Goal: Communication & Community: Answer question/provide support

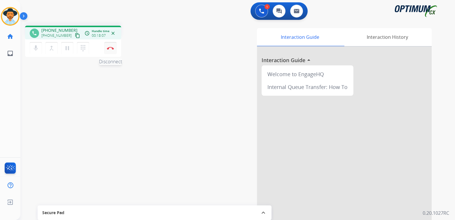
click at [111, 48] on img at bounding box center [110, 48] width 7 height 3
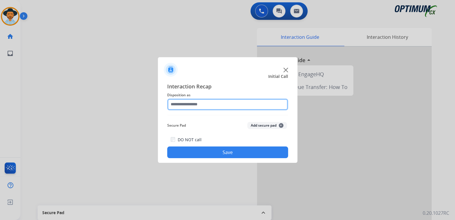
click at [209, 105] on input "text" at bounding box center [227, 105] width 121 height 12
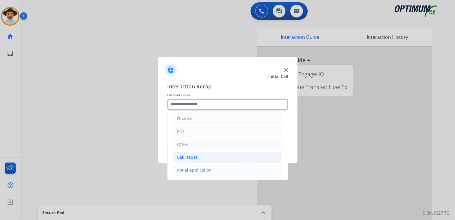
scroll to position [38, 0]
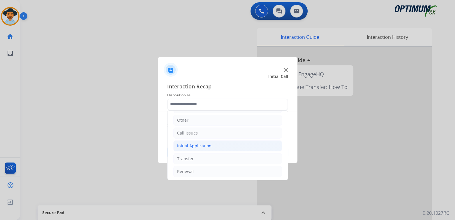
click at [206, 145] on div "Initial Application" at bounding box center [194, 146] width 34 height 6
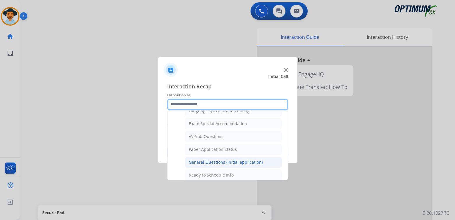
scroll to position [298, 0]
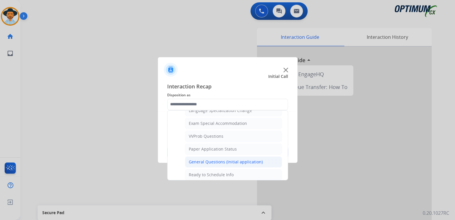
click at [216, 159] on div "General Questions (Initial application)" at bounding box center [226, 162] width 74 height 6
type input "**********"
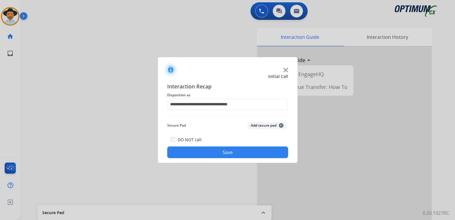
click at [247, 153] on button "Save" at bounding box center [227, 152] width 121 height 12
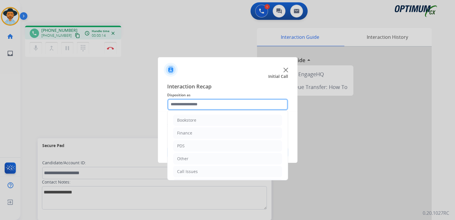
click at [207, 105] on input "text" at bounding box center [227, 105] width 121 height 12
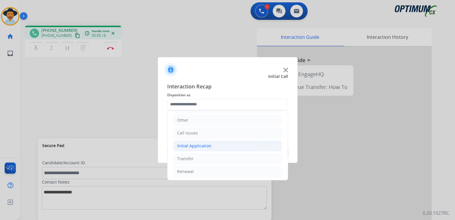
click at [204, 144] on div "Initial Application" at bounding box center [194, 146] width 34 height 6
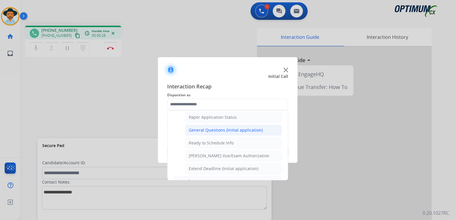
scroll to position [329, 0]
click at [216, 127] on div "General Questions (Initial application)" at bounding box center [226, 130] width 74 height 6
type input "**********"
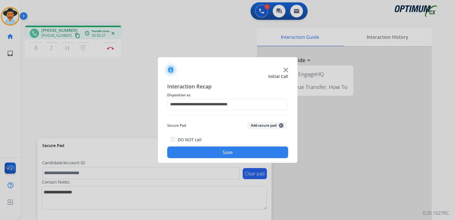
click at [244, 151] on button "Save" at bounding box center [227, 152] width 121 height 12
click at [252, 153] on button "Save" at bounding box center [227, 152] width 121 height 12
click at [228, 148] on button "Save" at bounding box center [227, 152] width 121 height 12
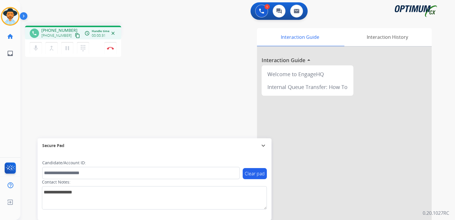
click at [263, 144] on mat-icon "expand_more" at bounding box center [263, 145] width 7 height 7
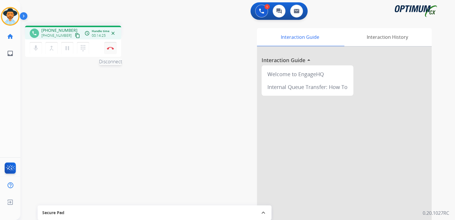
click at [111, 47] on img at bounding box center [110, 48] width 7 height 3
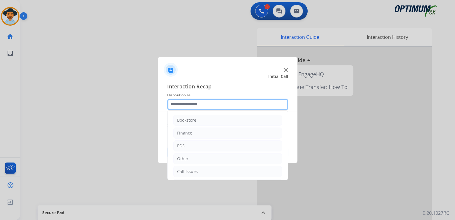
click at [204, 107] on input "text" at bounding box center [227, 105] width 121 height 12
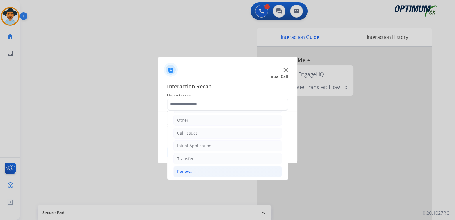
click at [189, 171] on div "Renewal" at bounding box center [185, 171] width 17 height 6
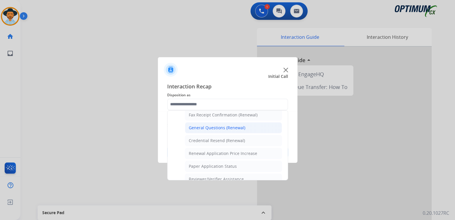
scroll to position [165, 0]
click at [213, 126] on div "General Questions (Renewal)" at bounding box center [217, 128] width 57 height 6
type input "**********"
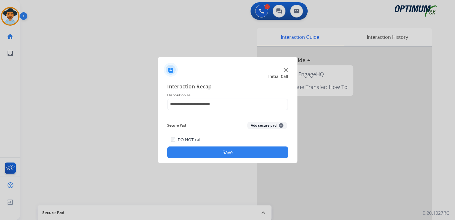
drag, startPoint x: 243, startPoint y: 151, endPoint x: 294, endPoint y: 149, distance: 50.5
click at [244, 151] on button "Save" at bounding box center [227, 152] width 121 height 12
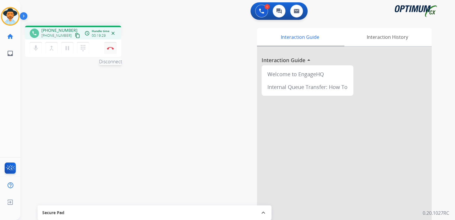
click at [110, 49] on img at bounding box center [110, 48] width 7 height 3
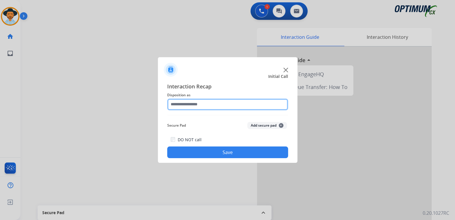
click at [194, 103] on input "text" at bounding box center [227, 105] width 121 height 12
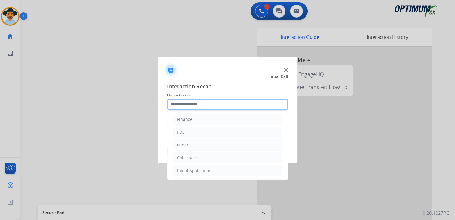
scroll to position [38, 0]
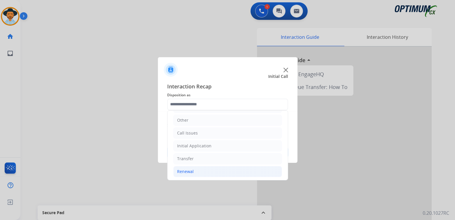
click at [194, 168] on li "Renewal" at bounding box center [227, 171] width 109 height 11
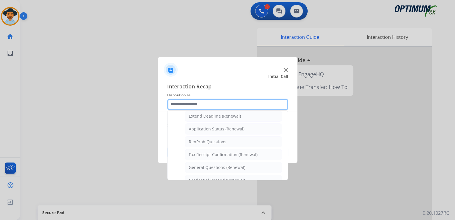
scroll to position [126, 0]
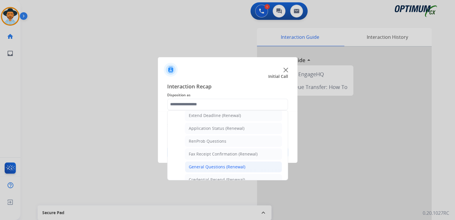
click at [210, 165] on div "General Questions (Renewal)" at bounding box center [217, 167] width 57 height 6
type input "**********"
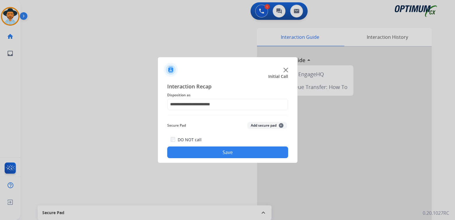
click at [242, 152] on button "Save" at bounding box center [227, 152] width 121 height 12
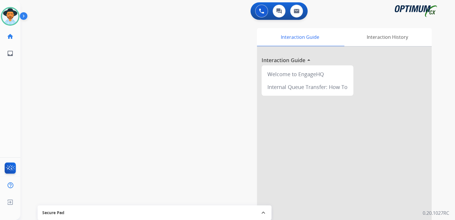
drag, startPoint x: 11, startPoint y: 18, endPoint x: 27, endPoint y: 16, distance: 15.6
click at [11, 18] on img at bounding box center [10, 16] width 16 height 16
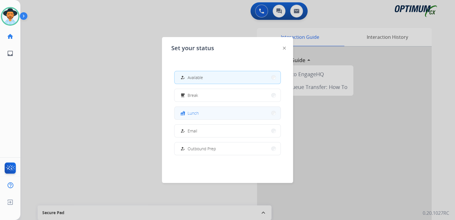
click at [201, 113] on button "fastfood Lunch" at bounding box center [228, 113] width 106 height 13
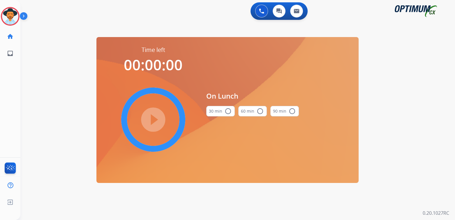
click at [226, 111] on mat-icon "radio_button_unchecked" at bounding box center [228, 111] width 7 height 7
click at [153, 121] on mat-icon "play_circle_filled" at bounding box center [153, 119] width 7 height 7
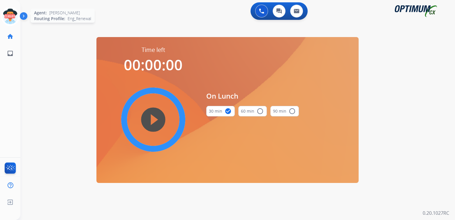
click at [9, 16] on icon at bounding box center [10, 16] width 19 height 19
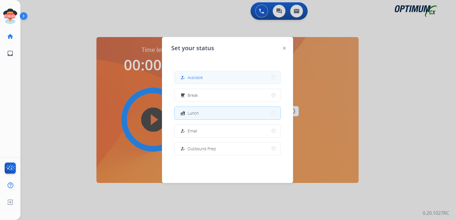
click at [210, 77] on button "how_to_reg Available" at bounding box center [228, 77] width 106 height 13
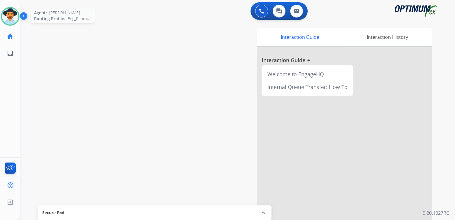
click at [10, 17] on img at bounding box center [10, 16] width 16 height 16
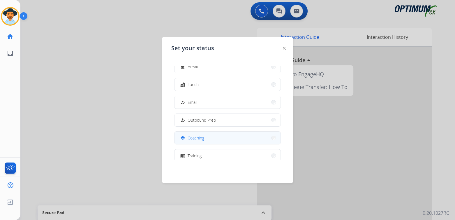
scroll to position [29, 0]
click at [202, 139] on span "Coaching" at bounding box center [196, 137] width 17 height 6
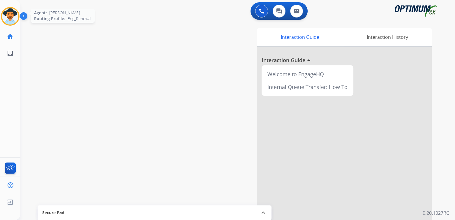
click at [13, 17] on img at bounding box center [10, 16] width 16 height 16
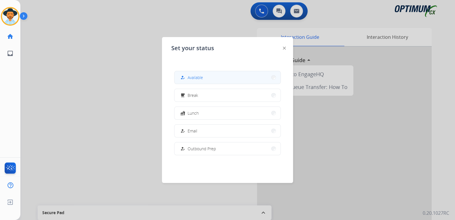
click at [199, 79] on span "Available" at bounding box center [195, 77] width 15 height 6
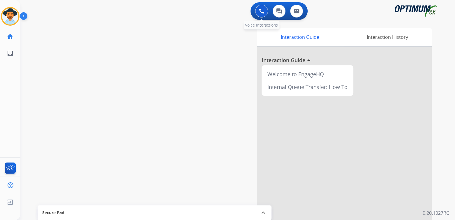
click at [262, 7] on button at bounding box center [261, 11] width 13 height 13
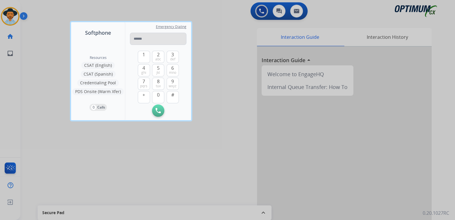
click at [151, 38] on input "tel" at bounding box center [158, 39] width 57 height 12
type input "**********"
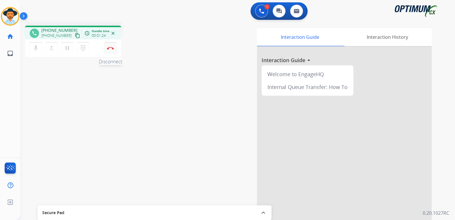
click at [110, 48] on img at bounding box center [110, 48] width 7 height 3
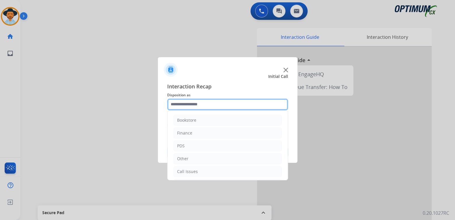
click at [198, 107] on input "text" at bounding box center [227, 105] width 121 height 12
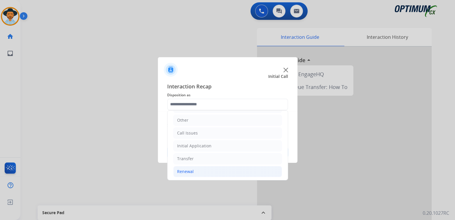
click at [191, 168] on div "Renewal" at bounding box center [185, 171] width 17 height 6
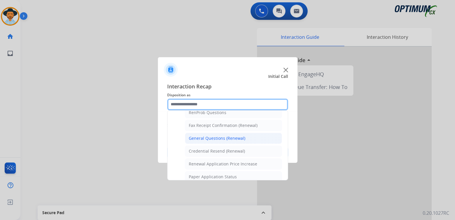
scroll to position [154, 0]
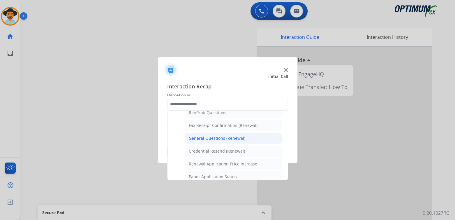
click at [207, 135] on div "General Questions (Renewal)" at bounding box center [217, 138] width 57 height 6
type input "**********"
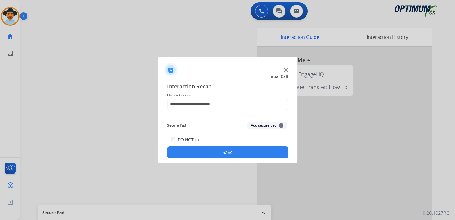
click at [247, 154] on button "Save" at bounding box center [227, 152] width 121 height 12
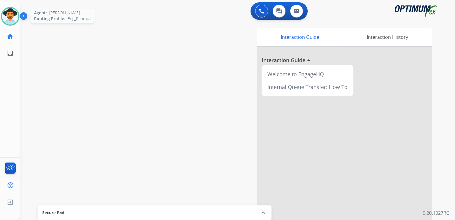
click at [11, 18] on img at bounding box center [10, 16] width 16 height 16
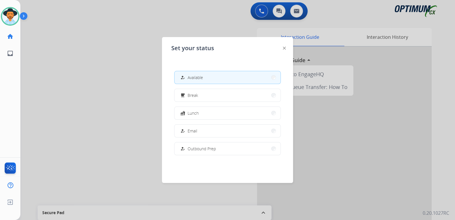
click at [125, 94] on div at bounding box center [227, 110] width 455 height 220
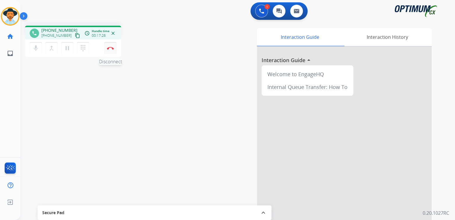
click at [110, 48] on img at bounding box center [110, 48] width 7 height 3
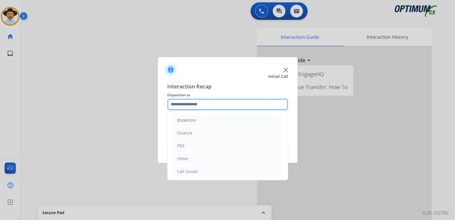
click at [192, 105] on input "text" at bounding box center [227, 105] width 121 height 12
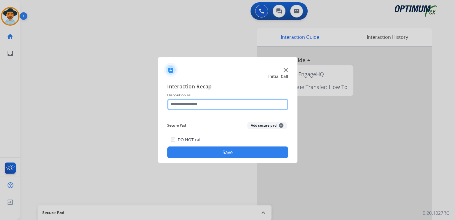
click at [205, 101] on input "text" at bounding box center [227, 105] width 121 height 12
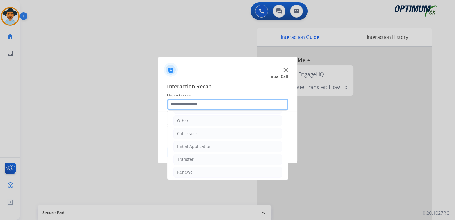
scroll to position [38, 0]
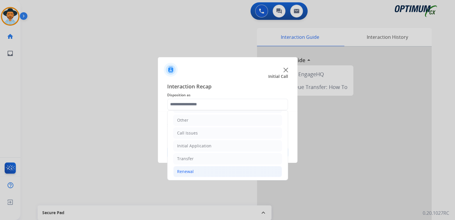
click at [185, 169] on div "Renewal" at bounding box center [185, 171] width 17 height 6
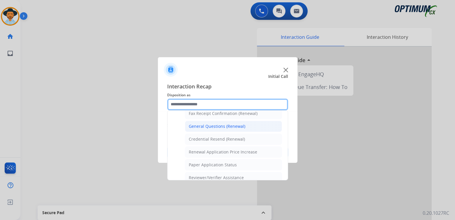
scroll to position [166, 0]
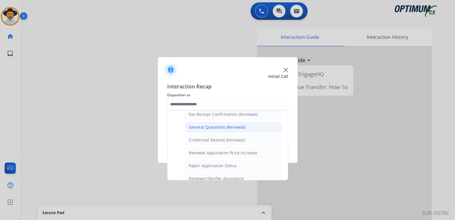
click at [214, 125] on div "General Questions (Renewal)" at bounding box center [217, 127] width 57 height 6
type input "**********"
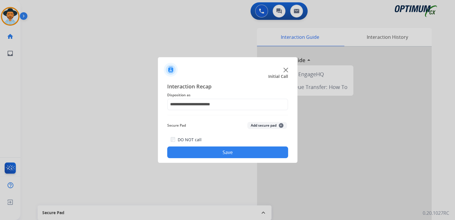
click at [241, 153] on button "Save" at bounding box center [227, 152] width 121 height 12
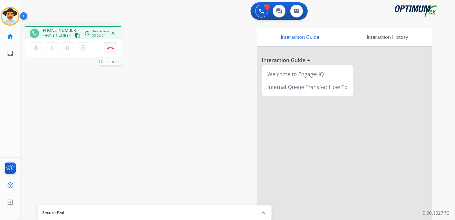
click at [114, 47] on button "Disconnect" at bounding box center [110, 48] width 12 height 12
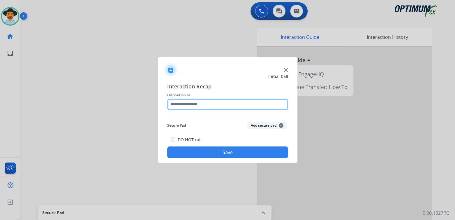
click at [196, 105] on input "text" at bounding box center [227, 105] width 121 height 12
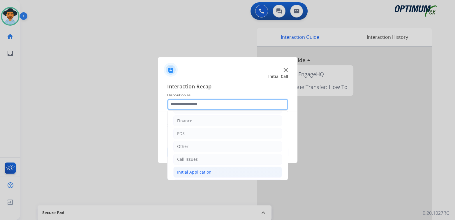
scroll to position [38, 0]
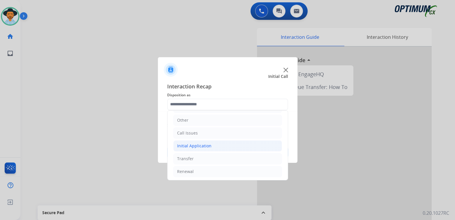
click at [207, 143] on div "Initial Application" at bounding box center [194, 146] width 34 height 6
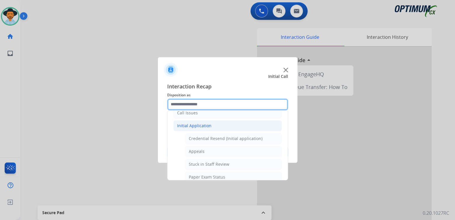
scroll to position [58, 0]
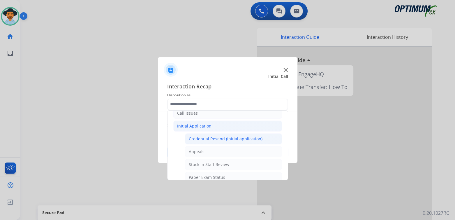
click at [210, 136] on div "Credential Resend (Initial application)" at bounding box center [226, 139] width 74 height 6
type input "**********"
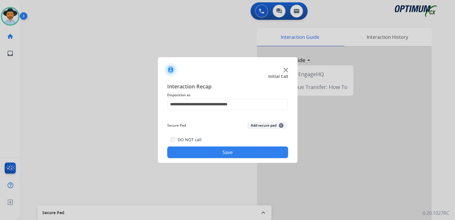
click at [245, 154] on button "Save" at bounding box center [227, 152] width 121 height 12
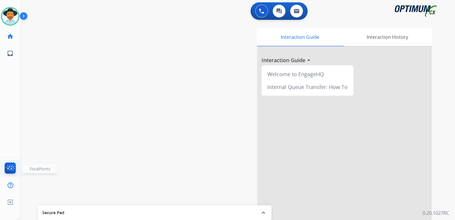
click at [8, 171] on img at bounding box center [10, 168] width 14 height 13
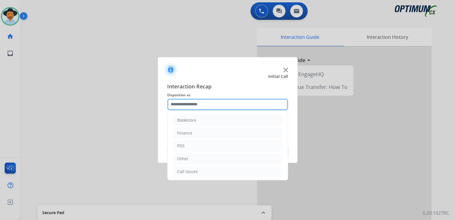
click at [217, 105] on input "text" at bounding box center [227, 105] width 121 height 12
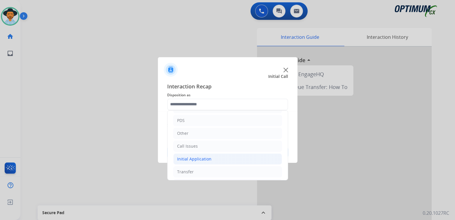
click at [214, 158] on li "Initial Application" at bounding box center [227, 158] width 109 height 11
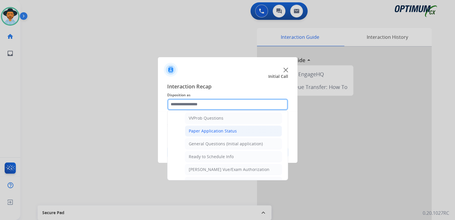
scroll to position [316, 0]
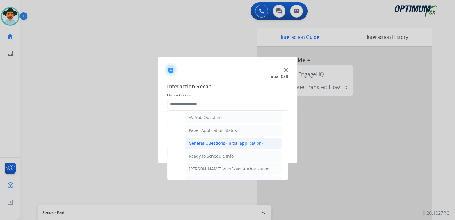
click at [219, 141] on div "General Questions (Initial application)" at bounding box center [226, 143] width 74 height 6
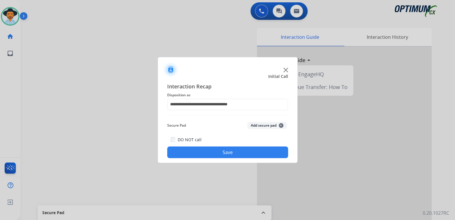
click at [228, 150] on button "Save" at bounding box center [227, 152] width 121 height 12
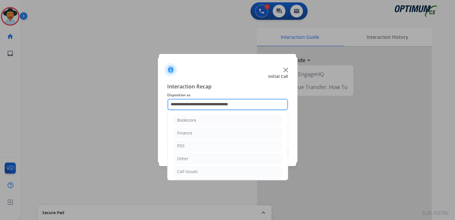
click at [200, 102] on input "**********" at bounding box center [227, 105] width 121 height 12
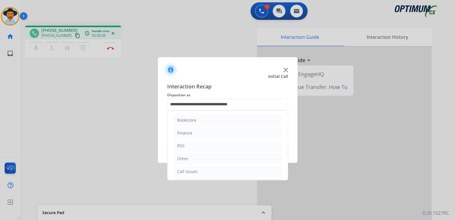
click at [286, 69] on img at bounding box center [286, 70] width 5 height 5
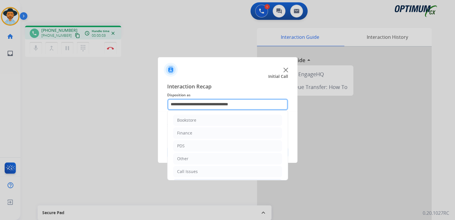
click at [189, 105] on input "**********" at bounding box center [227, 105] width 121 height 12
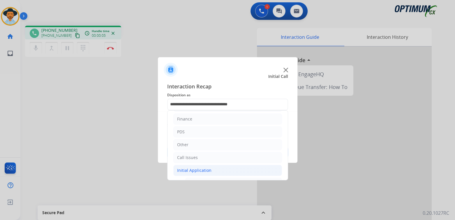
click at [199, 168] on div "Initial Application" at bounding box center [194, 170] width 34 height 6
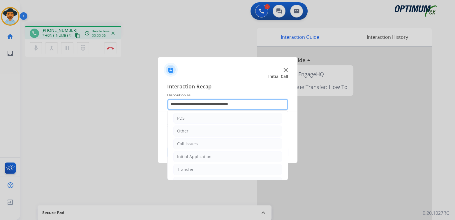
scroll to position [38, 0]
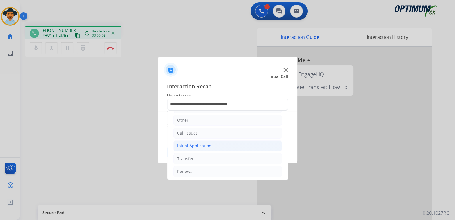
click at [202, 144] on div "Initial Application" at bounding box center [194, 146] width 34 height 6
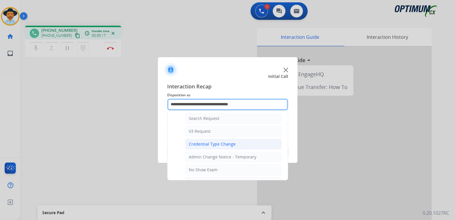
scroll to position [213, 0]
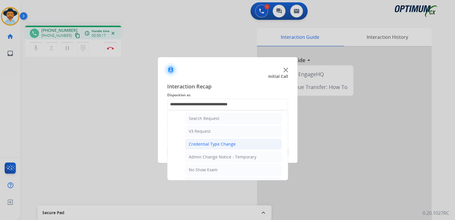
click at [197, 141] on div "Credential Type Change" at bounding box center [212, 144] width 47 height 6
type input "**********"
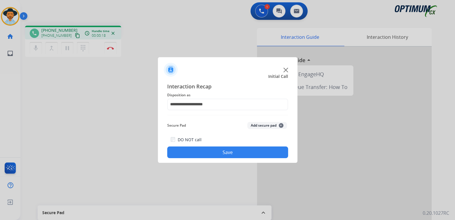
click at [244, 152] on button "Save" at bounding box center [227, 152] width 121 height 12
click at [286, 69] on img at bounding box center [286, 70] width 5 height 5
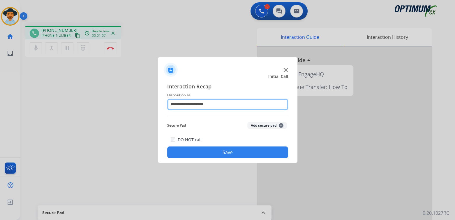
click at [193, 106] on input "**********" at bounding box center [227, 105] width 121 height 12
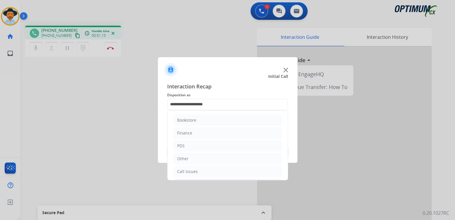
click at [236, 81] on div "**********" at bounding box center [228, 120] width 140 height 85
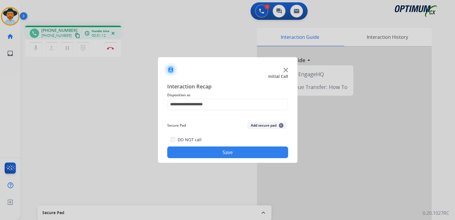
click at [227, 152] on button "Save" at bounding box center [227, 152] width 121 height 12
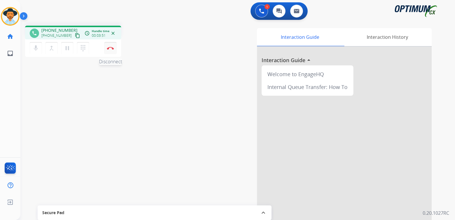
click at [113, 48] on img at bounding box center [110, 48] width 7 height 3
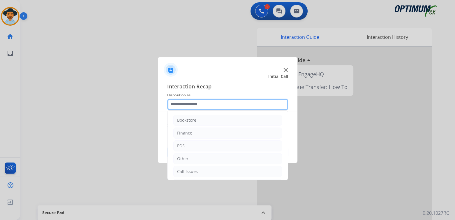
click at [213, 109] on input "text" at bounding box center [227, 105] width 121 height 12
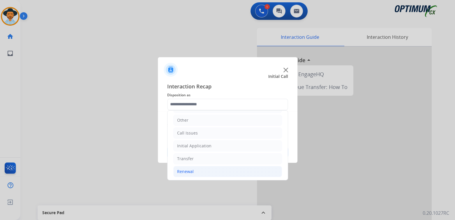
click at [190, 170] on div "Renewal" at bounding box center [185, 171] width 17 height 6
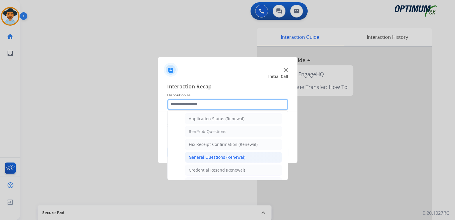
scroll to position [136, 0]
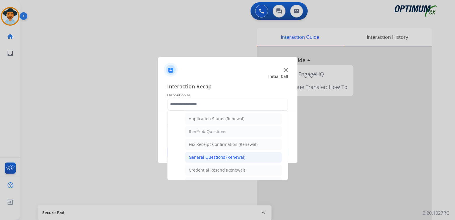
click at [217, 157] on div "General Questions (Renewal)" at bounding box center [217, 157] width 57 height 6
type input "**********"
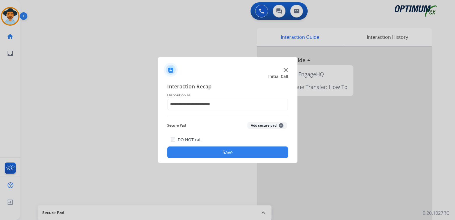
click at [231, 156] on button "Save" at bounding box center [227, 152] width 121 height 12
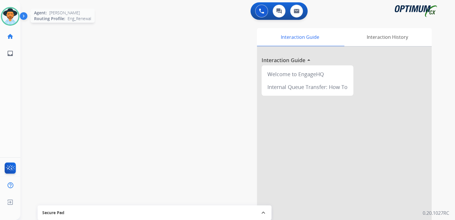
click at [9, 13] on img at bounding box center [10, 16] width 16 height 16
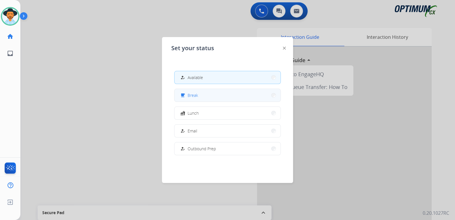
click at [201, 94] on button "free_breakfast Break" at bounding box center [228, 95] width 106 height 13
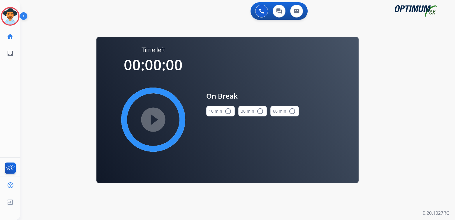
click at [226, 111] on mat-icon "radio_button_unchecked" at bounding box center [228, 111] width 7 height 7
click at [157, 120] on mat-icon "play_circle_filled" at bounding box center [153, 119] width 7 height 7
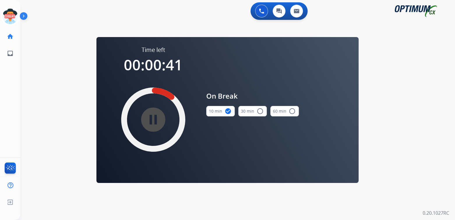
drag, startPoint x: 12, startPoint y: 22, endPoint x: 27, endPoint y: 21, distance: 14.6
click at [14, 22] on icon at bounding box center [10, 16] width 19 height 19
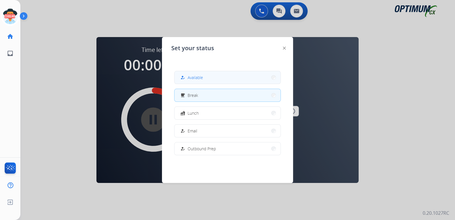
click at [203, 78] on span "Available" at bounding box center [195, 77] width 15 height 6
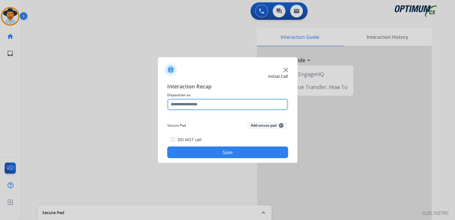
click at [188, 106] on input "text" at bounding box center [227, 105] width 121 height 12
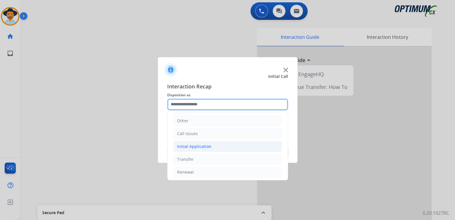
scroll to position [38, 0]
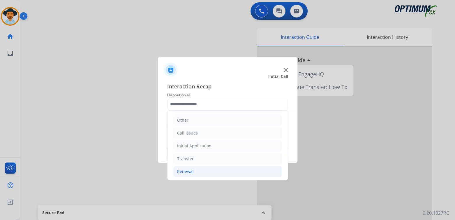
click at [191, 172] on div "Renewal" at bounding box center [185, 171] width 17 height 6
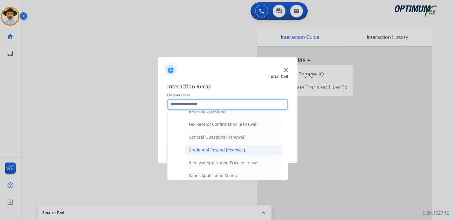
scroll to position [156, 0]
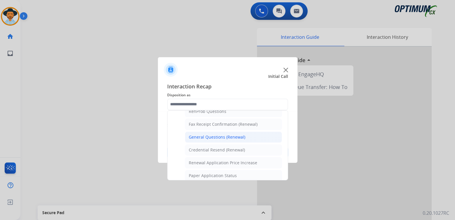
click at [210, 134] on div "General Questions (Renewal)" at bounding box center [217, 137] width 57 height 6
type input "**********"
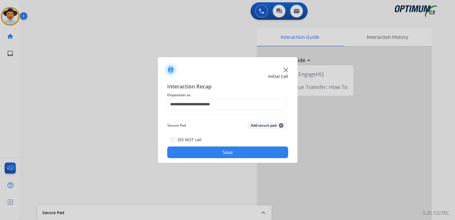
drag, startPoint x: 231, startPoint y: 157, endPoint x: 265, endPoint y: 159, distance: 34.2
click at [231, 156] on button "Save" at bounding box center [227, 152] width 121 height 12
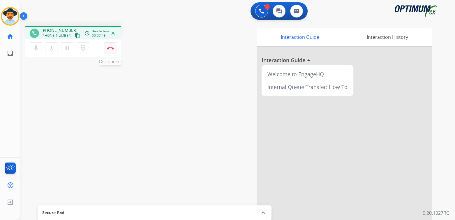
click at [113, 47] on img at bounding box center [110, 48] width 7 height 3
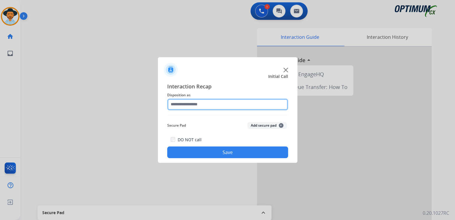
click at [205, 106] on input "text" at bounding box center [227, 105] width 121 height 12
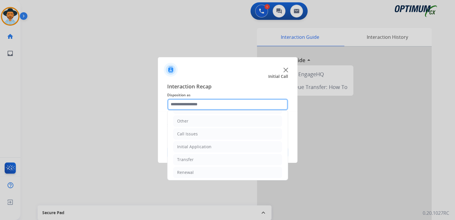
scroll to position [38, 0]
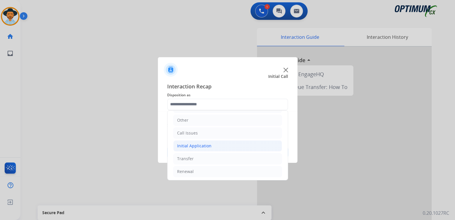
click at [201, 143] on div "Initial Application" at bounding box center [194, 146] width 34 height 6
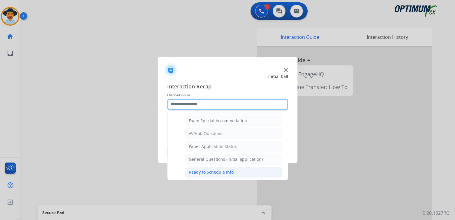
scroll to position [301, 0]
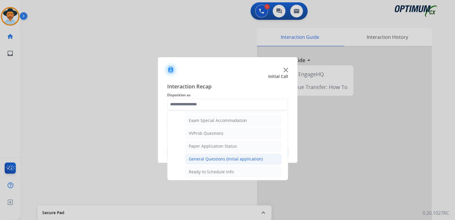
click at [214, 156] on div "General Questions (Initial application)" at bounding box center [226, 159] width 74 height 6
type input "**********"
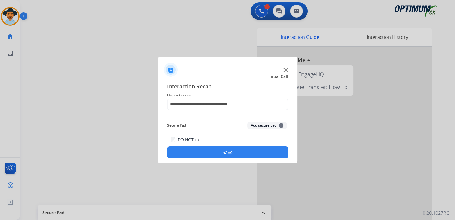
click at [243, 152] on button "Save" at bounding box center [227, 152] width 121 height 12
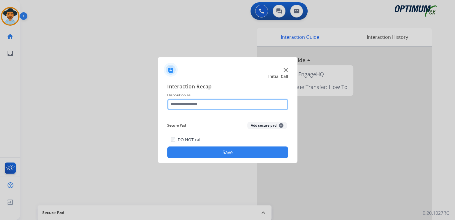
click at [196, 106] on input "text" at bounding box center [227, 105] width 121 height 12
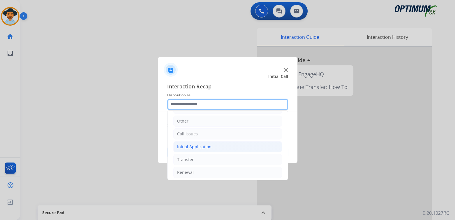
scroll to position [38, 0]
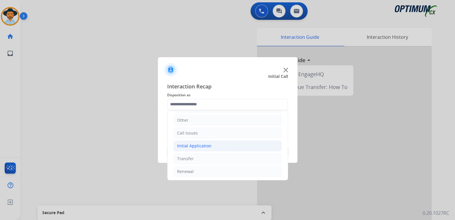
click at [194, 145] on div "Initial Application" at bounding box center [194, 146] width 34 height 6
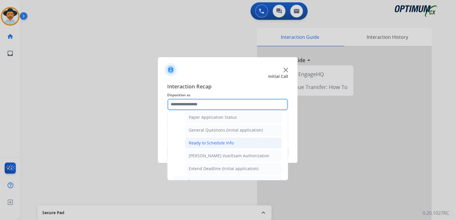
scroll to position [330, 0]
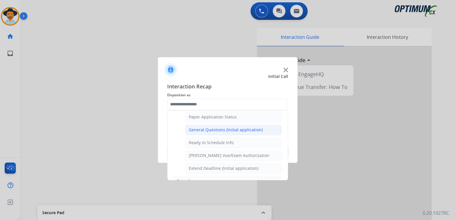
click at [223, 127] on div "General Questions (Initial application)" at bounding box center [226, 130] width 74 height 6
type input "**********"
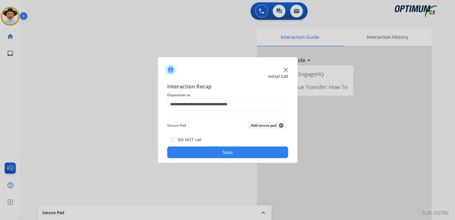
drag, startPoint x: 233, startPoint y: 154, endPoint x: 259, endPoint y: 148, distance: 26.4
click at [233, 154] on button "Save" at bounding box center [227, 152] width 121 height 12
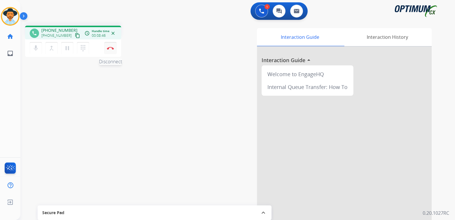
click at [113, 47] on img at bounding box center [110, 48] width 7 height 3
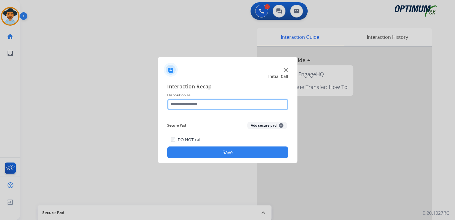
click at [194, 108] on input "text" at bounding box center [227, 105] width 121 height 12
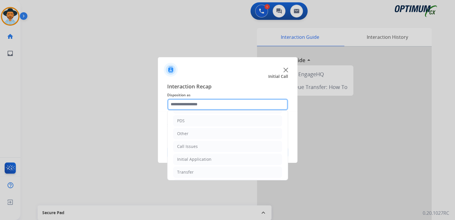
scroll to position [38, 0]
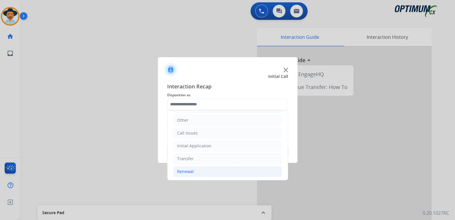
click at [194, 170] on li "Renewal" at bounding box center [227, 171] width 109 height 11
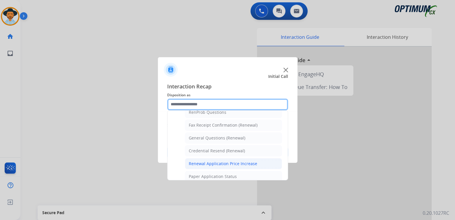
scroll to position [155, 0]
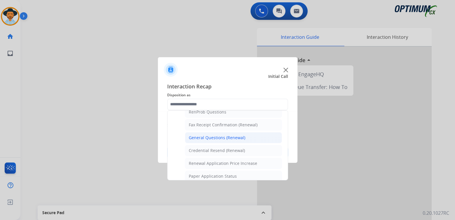
click at [214, 135] on div "General Questions (Renewal)" at bounding box center [217, 138] width 57 height 6
type input "**********"
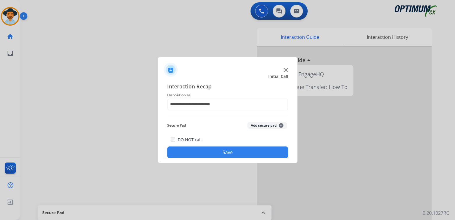
click at [236, 151] on button "Save" at bounding box center [227, 152] width 121 height 12
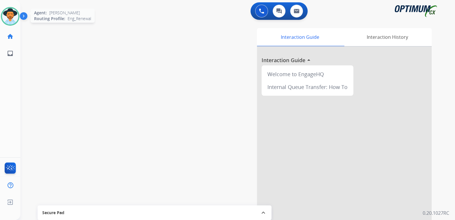
click at [12, 13] on img at bounding box center [10, 16] width 16 height 16
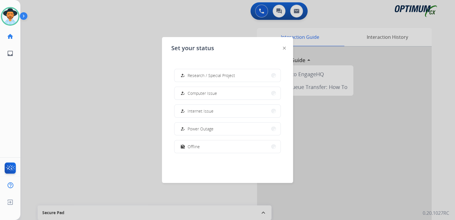
scroll to position [145, 0]
click at [208, 147] on button "work_off Offline" at bounding box center [228, 145] width 106 height 13
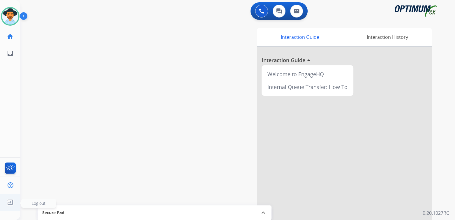
scroll to position [0, 0]
click at [34, 205] on span "Log out" at bounding box center [39, 203] width 14 height 6
